Goal: Task Accomplishment & Management: Manage account settings

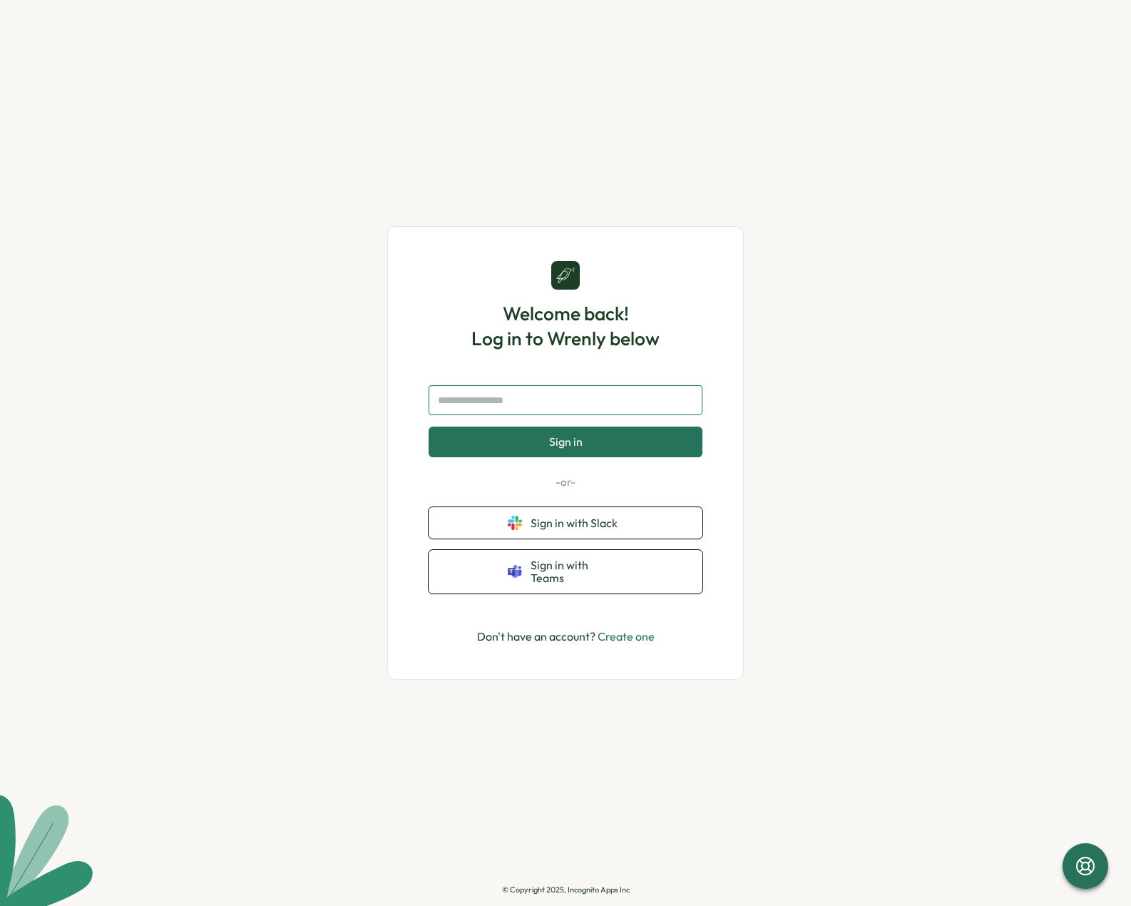
click at [493, 399] on input "text" at bounding box center [566, 400] width 274 height 30
click at [504, 404] on input "text" at bounding box center [566, 400] width 274 height 30
click at [516, 405] on input "text" at bounding box center [566, 400] width 274 height 30
type input "**********"
click at [429, 427] on button "Sign in" at bounding box center [566, 442] width 274 height 30
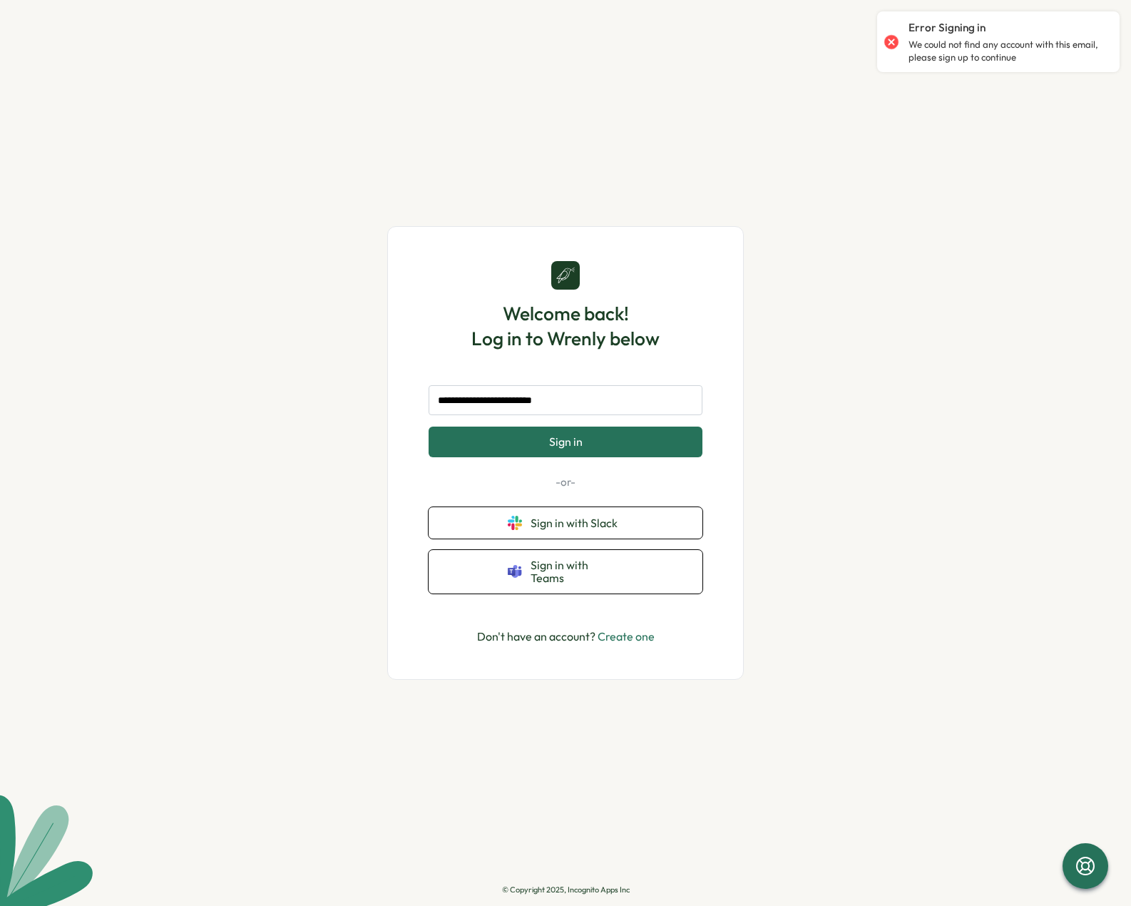
click at [575, 448] on span "Sign in" at bounding box center [566, 441] width 34 height 13
